Goal: Complete application form

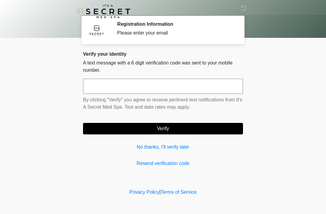
click at [105, 88] on input "text" at bounding box center [163, 86] width 160 height 15
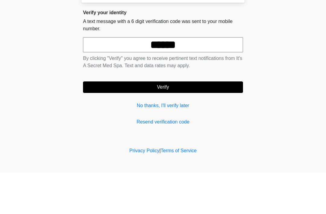
click at [169, 123] on button "Verify" at bounding box center [163, 128] width 160 height 11
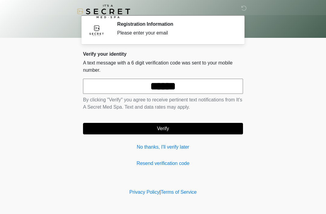
click at [199, 86] on input "******" at bounding box center [163, 86] width 160 height 15
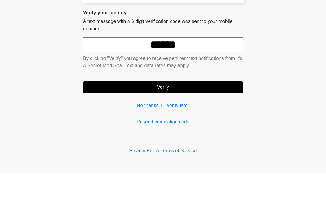
type input "******"
click at [179, 123] on button "Verify" at bounding box center [163, 128] width 160 height 11
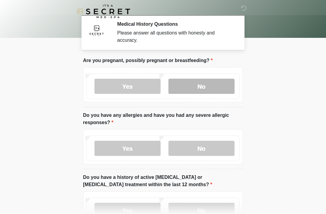
click at [205, 88] on label "No" at bounding box center [202, 86] width 66 height 15
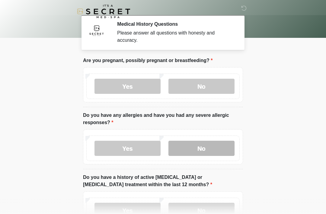
click at [202, 147] on label "No" at bounding box center [202, 147] width 66 height 15
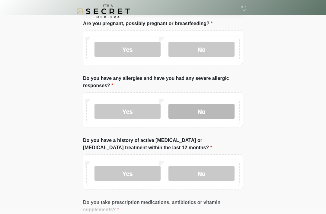
scroll to position [37, 0]
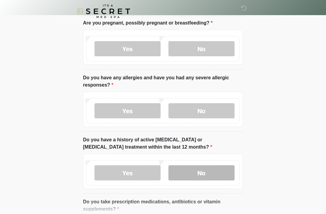
click at [204, 174] on label "No" at bounding box center [202, 172] width 66 height 15
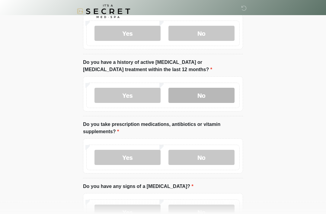
scroll to position [115, 0]
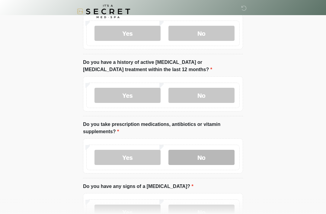
click at [207, 156] on label "No" at bounding box center [202, 157] width 66 height 15
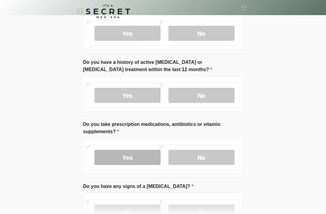
click at [148, 157] on label "Yes" at bounding box center [128, 157] width 66 height 15
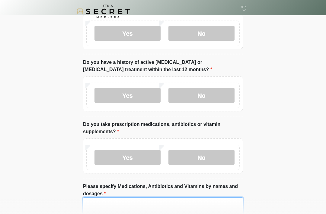
click at [122, 203] on textarea "Please specify Medications, Antibiotics and Vitamins by names and dosages" at bounding box center [163, 210] width 160 height 26
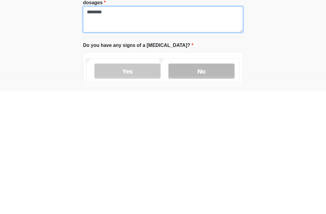
type textarea "********"
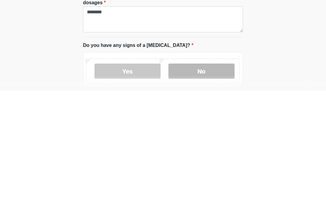
click at [204, 187] on label "No" at bounding box center [202, 194] width 66 height 15
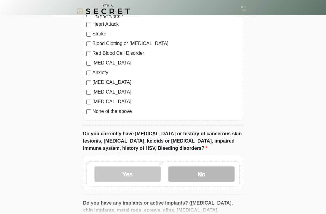
click at [196, 171] on label "No" at bounding box center [202, 173] width 66 height 15
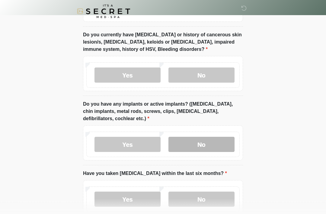
click at [199, 146] on label "No" at bounding box center [202, 144] width 66 height 15
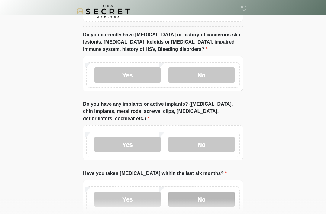
click at [197, 202] on label "No" at bounding box center [202, 198] width 66 height 15
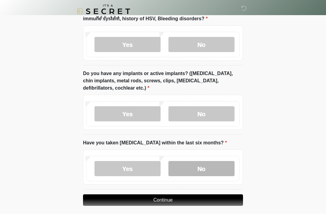
scroll to position [554, 0]
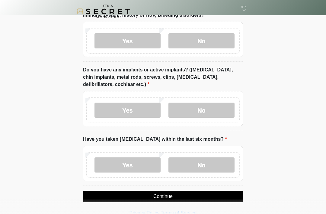
click at [171, 194] on button "Continue" at bounding box center [163, 195] width 160 height 11
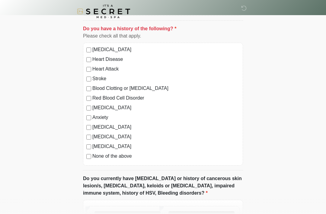
click at [203, 213] on label "No" at bounding box center [202, 218] width 66 height 15
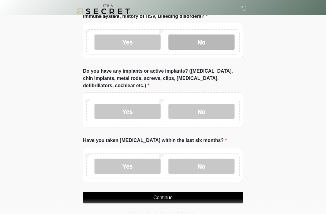
scroll to position [554, 0]
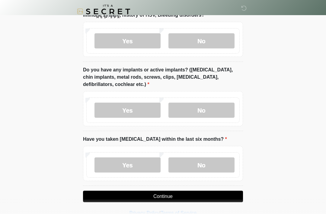
click at [176, 193] on button "Continue" at bounding box center [163, 195] width 160 height 11
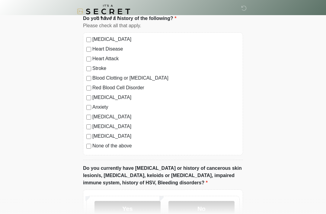
scroll to position [0, 0]
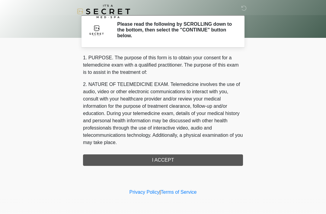
click at [167, 159] on div "1. PURPOSE. The purpose of this form is to obtain your consent for a telemedici…" at bounding box center [163, 109] width 160 height 111
click at [171, 168] on div "‎ ‎ Please read the following by SCROLLING down to the bottom, then select the …" at bounding box center [163, 93] width 181 height 175
click at [156, 162] on div "1. PURPOSE. The purpose of this form is to obtain your consent for a telemedici…" at bounding box center [163, 109] width 160 height 111
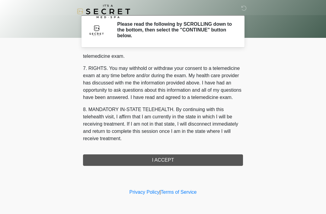
scroll to position [258, 0]
click at [170, 159] on button "I ACCEPT" at bounding box center [163, 159] width 160 height 11
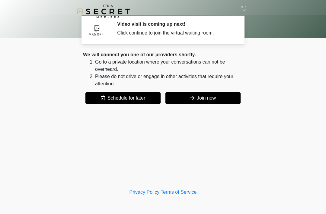
click at [237, 101] on button "Join now" at bounding box center [203, 97] width 75 height 11
